Goal: Navigation & Orientation: Find specific page/section

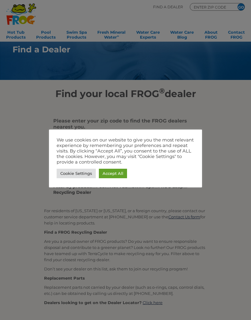
click at [115, 172] on link "Accept All" at bounding box center [113, 173] width 28 height 9
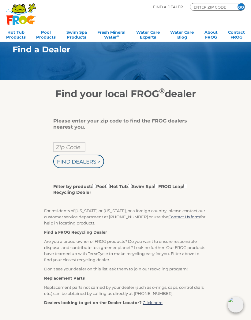
click at [65, 151] on input "Zip Code" at bounding box center [69, 146] width 32 height 9
click at [132, 186] on input "Filter by product: Pool Hot Tub Swim Spa FROG Leap Recycling Dealer" at bounding box center [130, 186] width 4 height 4
checkbox input "true"
type input "Zip Code"
click at [62, 150] on input "Zip Code" at bounding box center [69, 146] width 32 height 9
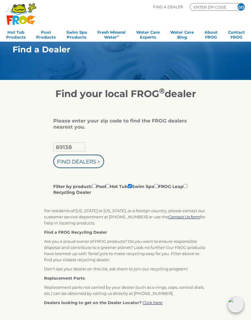
type input "89138"
click at [79, 162] on input "Find Dealers >" at bounding box center [78, 160] width 51 height 13
click at [77, 163] on input "Find Dealers >" at bounding box center [78, 160] width 51 height 13
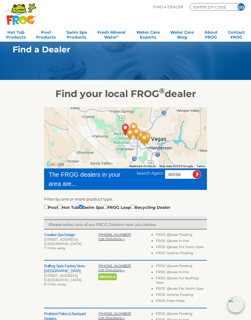
click at [49, 265] on h2 "Bullfrog Spas Factory Store - [GEOGRAPHIC_DATA]" at bounding box center [71, 268] width 54 height 10
click at [51, 267] on h2 "Bullfrog Spas Factory Store - [GEOGRAPHIC_DATA]" at bounding box center [71, 268] width 54 height 10
click at [120, 271] on span "Get Directions »" at bounding box center [111, 270] width 26 height 4
click at [58, 236] on h2 "Creative Spa Design" at bounding box center [71, 234] width 54 height 5
click at [107, 240] on span "Get Directions »" at bounding box center [111, 238] width 26 height 4
